Goal: Task Accomplishment & Management: Use online tool/utility

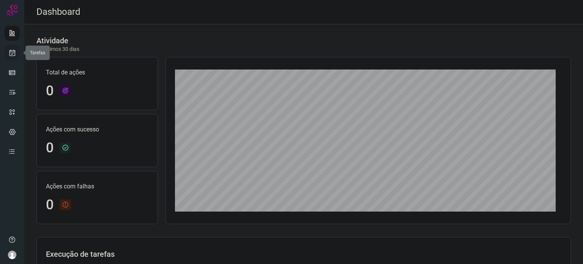
click at [13, 56] on icon at bounding box center [12, 53] width 8 height 8
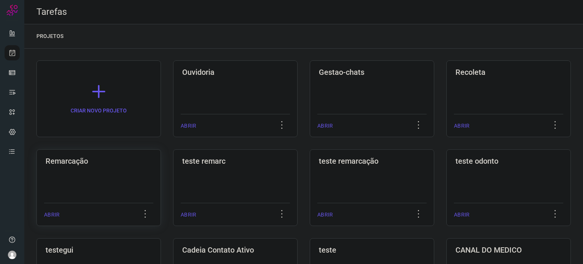
click at [72, 162] on h3 "Remarcação" at bounding box center [99, 160] width 106 height 9
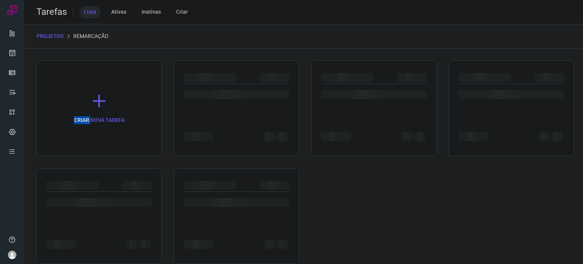
click at [71, 161] on div "CRIAR NOVA TAREFA" at bounding box center [303, 161] width 534 height 203
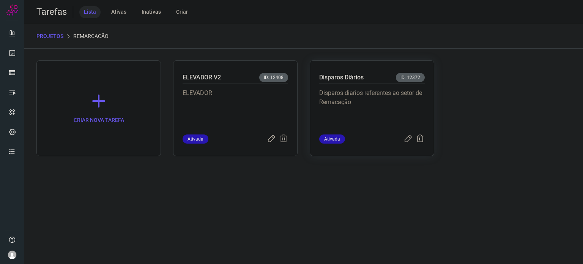
click at [330, 106] on p "Disparos diarios referentes ao setor de Remacação" at bounding box center [371, 107] width 105 height 38
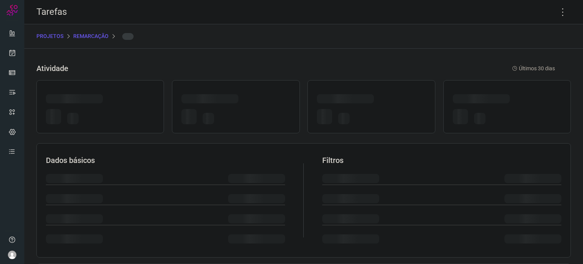
click at [331, 105] on div at bounding box center [371, 100] width 109 height 12
click at [555, 12] on icon at bounding box center [563, 12] width 16 height 16
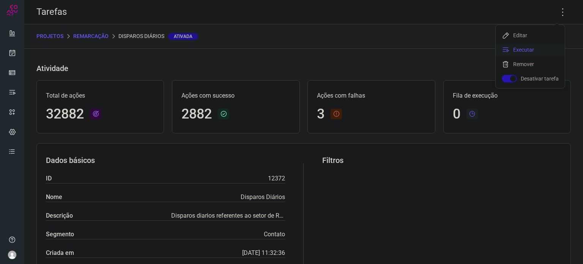
click at [518, 51] on li "Executar" at bounding box center [530, 50] width 69 height 12
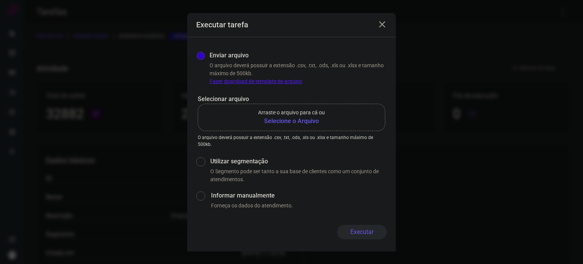
click at [283, 115] on p "Arraste o arquivo para cá ou" at bounding box center [291, 113] width 67 height 8
click at [0, 0] on input "Arraste o arquivo para cá ou Selecione o Arquivo" at bounding box center [0, 0] width 0 height 0
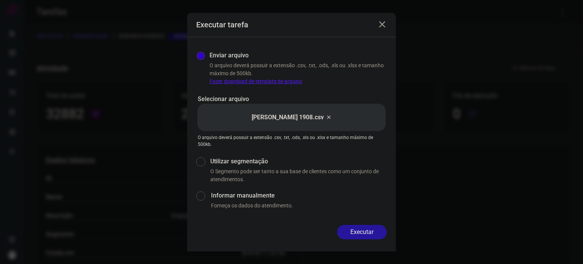
click at [370, 232] on button "Executar" at bounding box center [362, 232] width 50 height 14
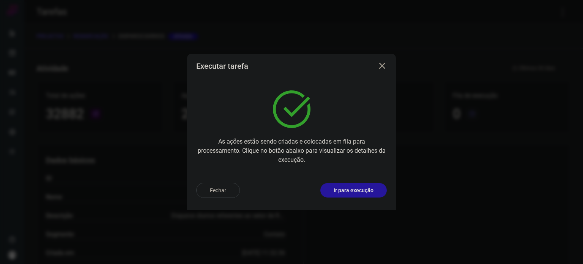
click at [365, 189] on p "Ir para execução" at bounding box center [354, 190] width 40 height 8
